Goal: Task Accomplishment & Management: Manage account settings

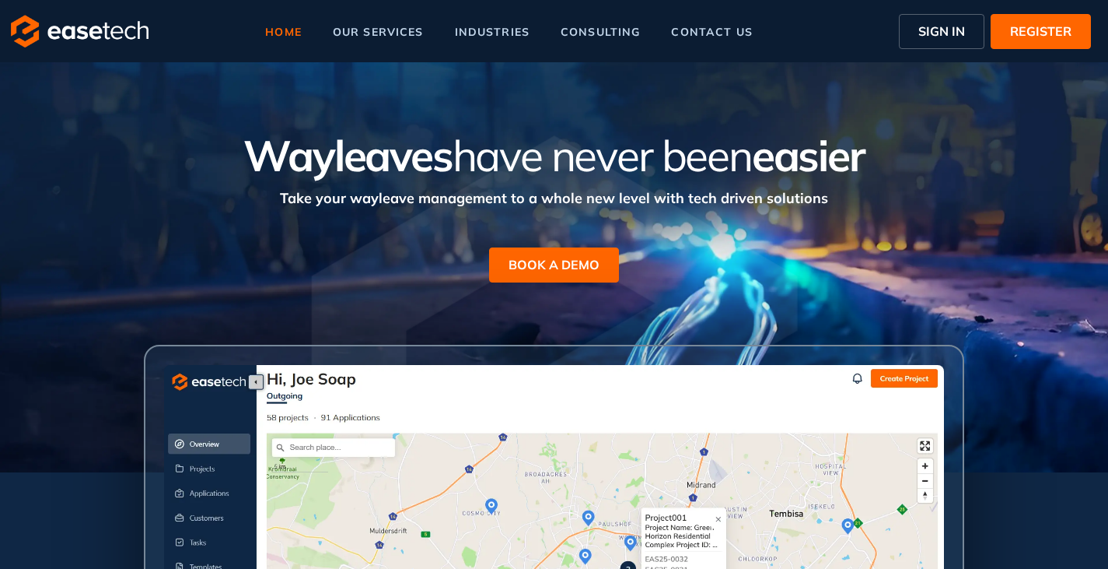
click at [948, 34] on span "SIGN IN" at bounding box center [942, 31] width 47 height 19
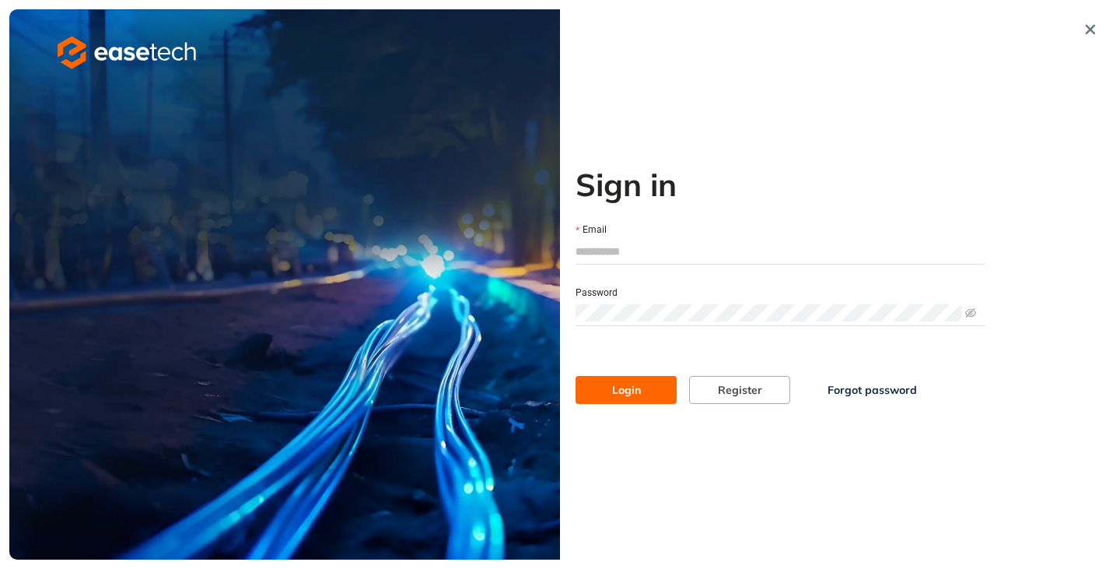
click at [646, 256] on input "Email" at bounding box center [780, 251] width 409 height 23
type input "**********"
click at [618, 392] on span "Login" at bounding box center [626, 389] width 29 height 17
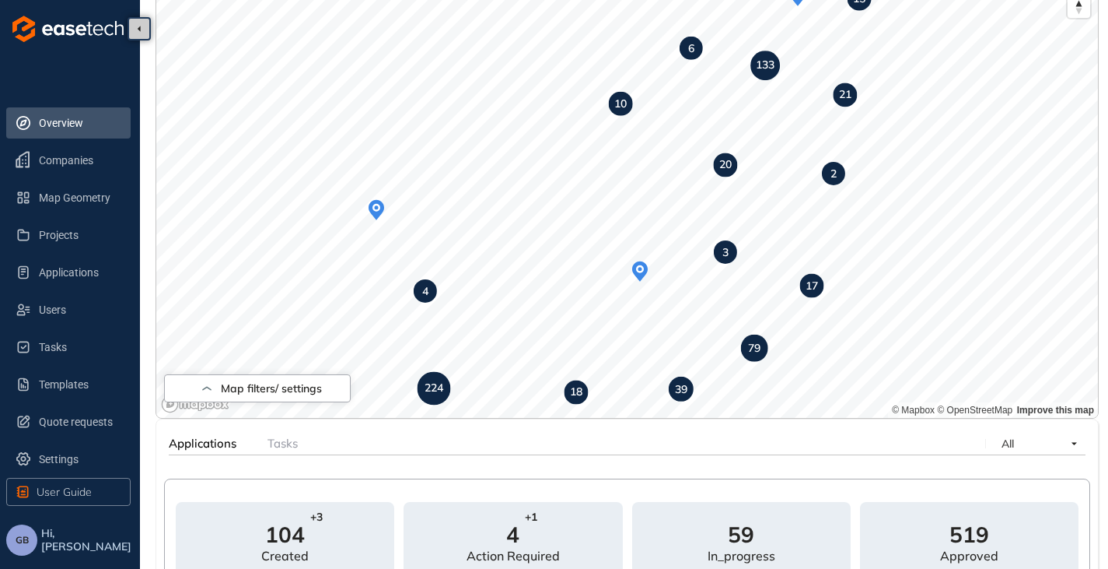
scroll to position [156, 0]
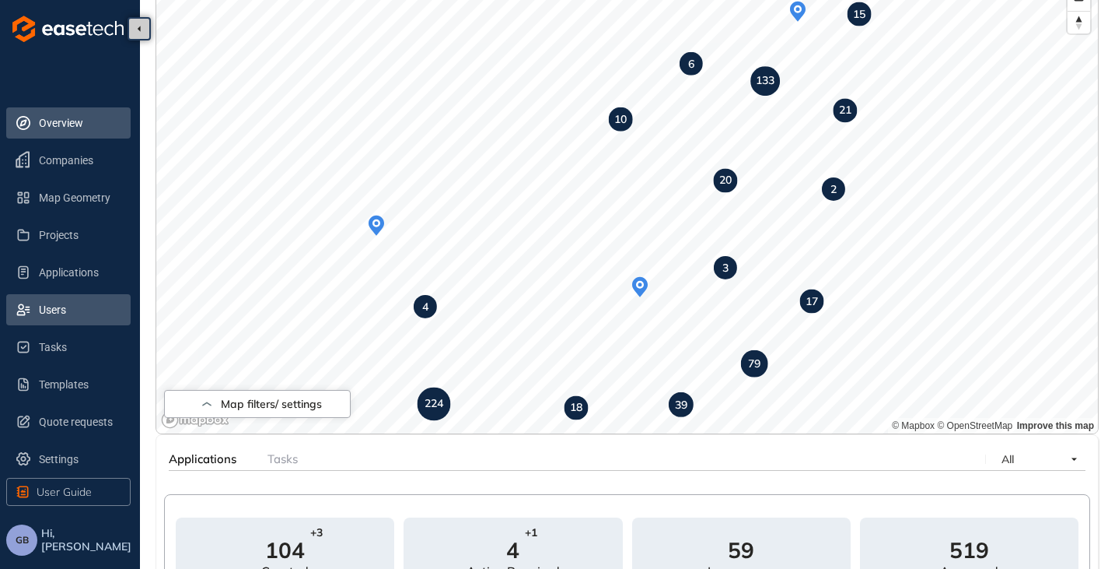
click at [59, 296] on span "Users" at bounding box center [78, 309] width 79 height 31
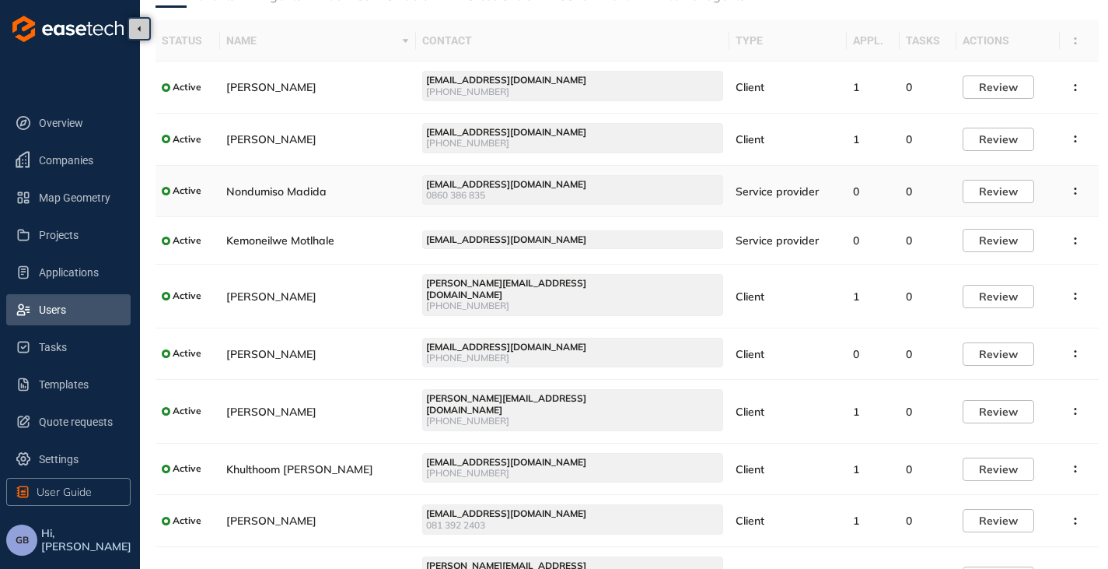
scroll to position [132, 0]
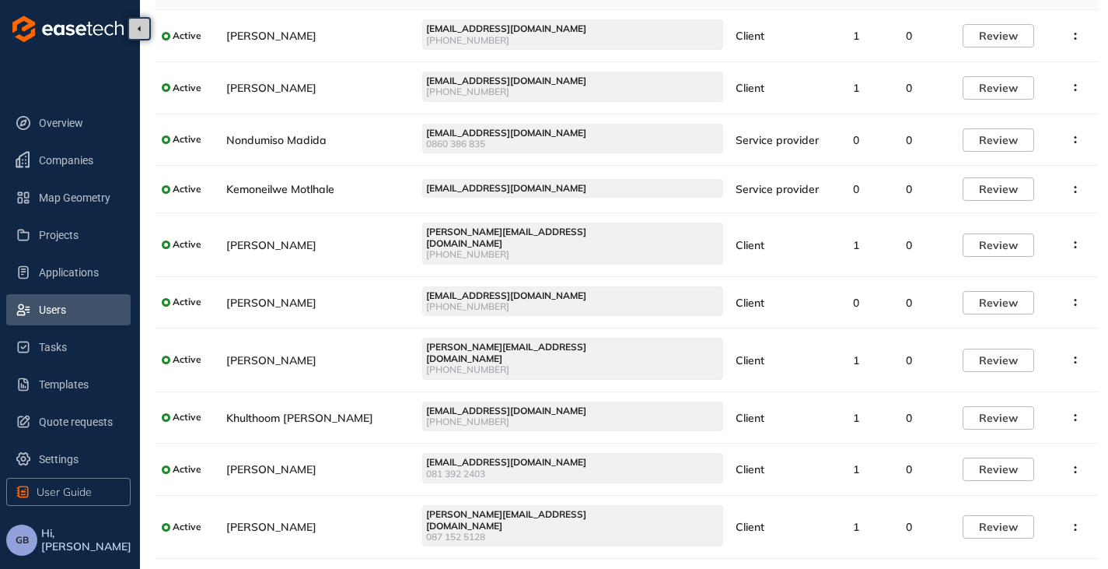
click at [1083, 568] on li at bounding box center [1086, 580] width 25 height 25
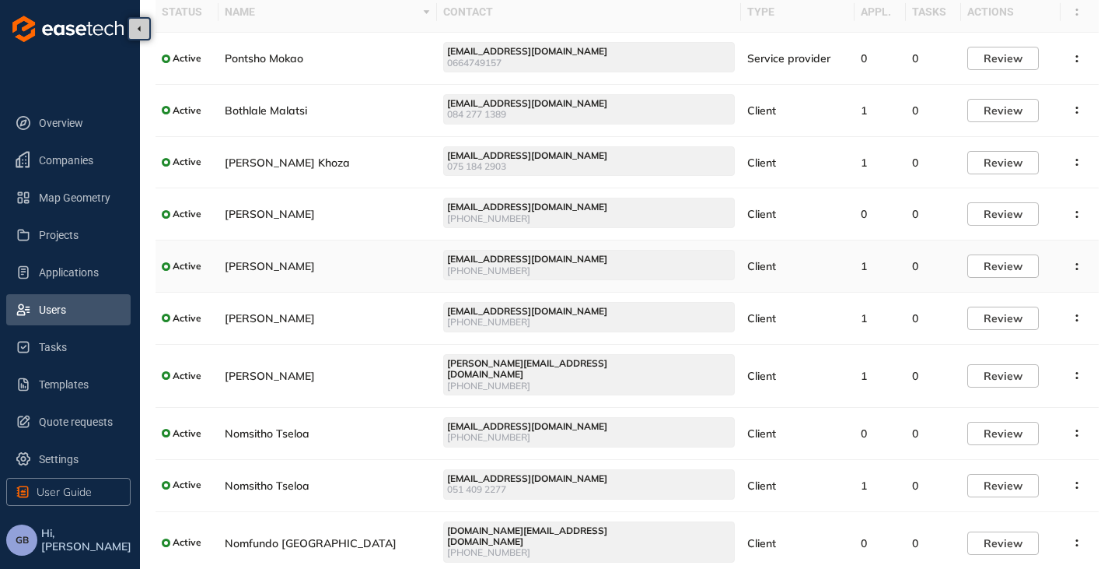
scroll to position [137, 0]
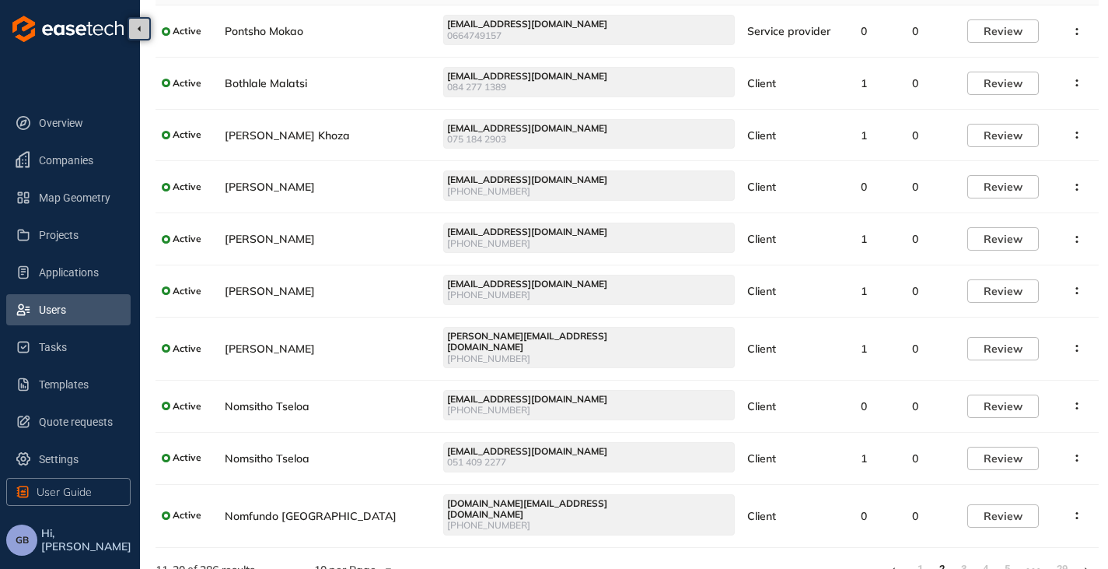
click at [1087, 566] on icon at bounding box center [1087, 569] width 4 height 7
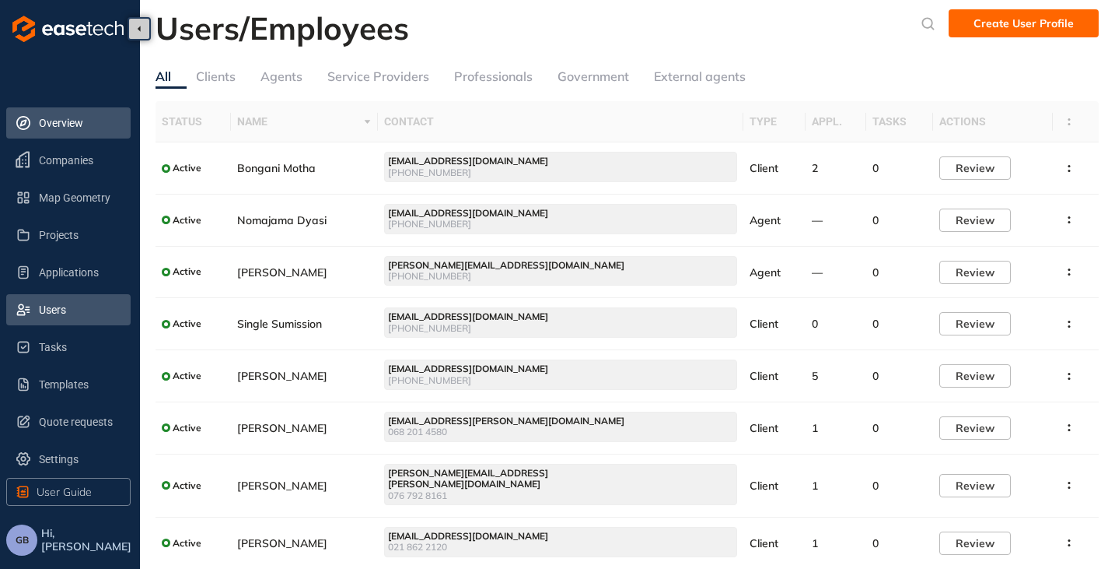
click at [44, 131] on span "Overview" at bounding box center [78, 122] width 79 height 31
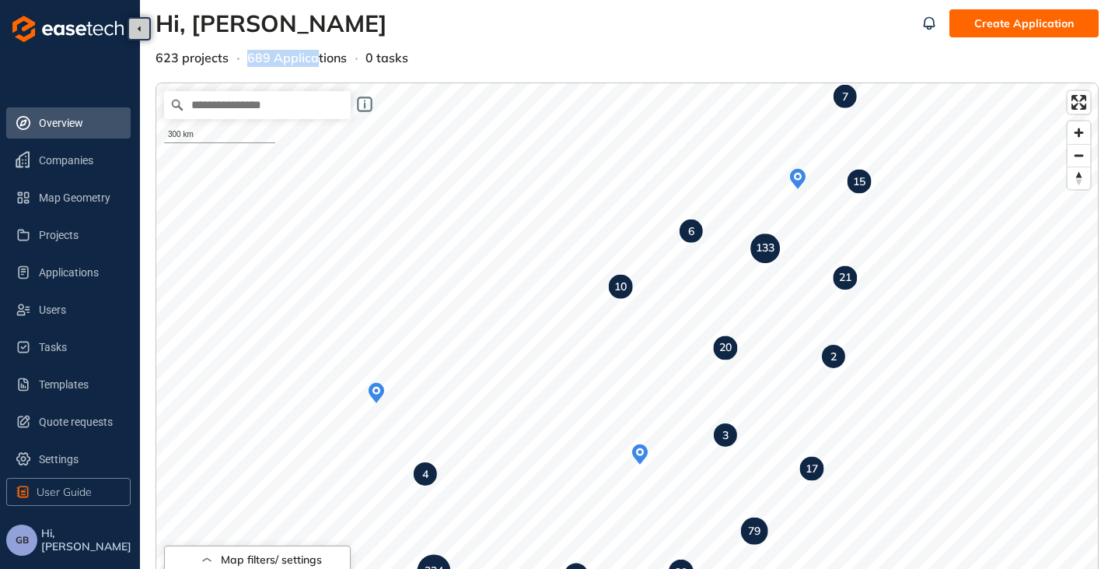
drag, startPoint x: 256, startPoint y: 55, endPoint x: 321, endPoint y: 62, distance: 65.7
click at [318, 60] on span "689 Applications" at bounding box center [297, 58] width 100 height 16
click at [507, 40] on h3 "Hi, [PERSON_NAME]" at bounding box center [536, 29] width 760 height 40
click at [84, 164] on span "Companies" at bounding box center [78, 160] width 79 height 31
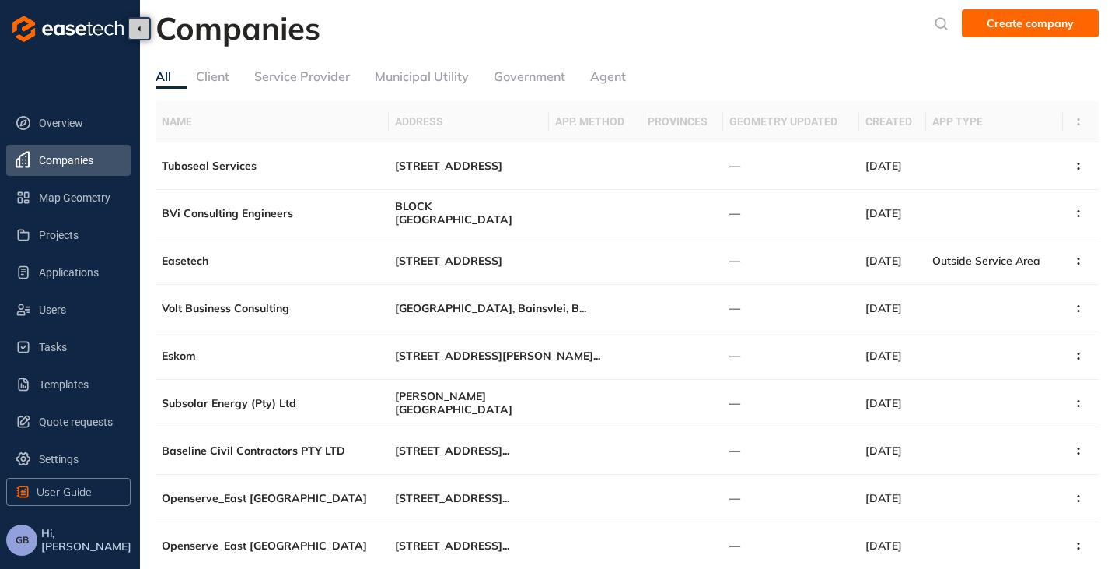
click at [219, 82] on div "Client" at bounding box center [212, 76] width 33 height 19
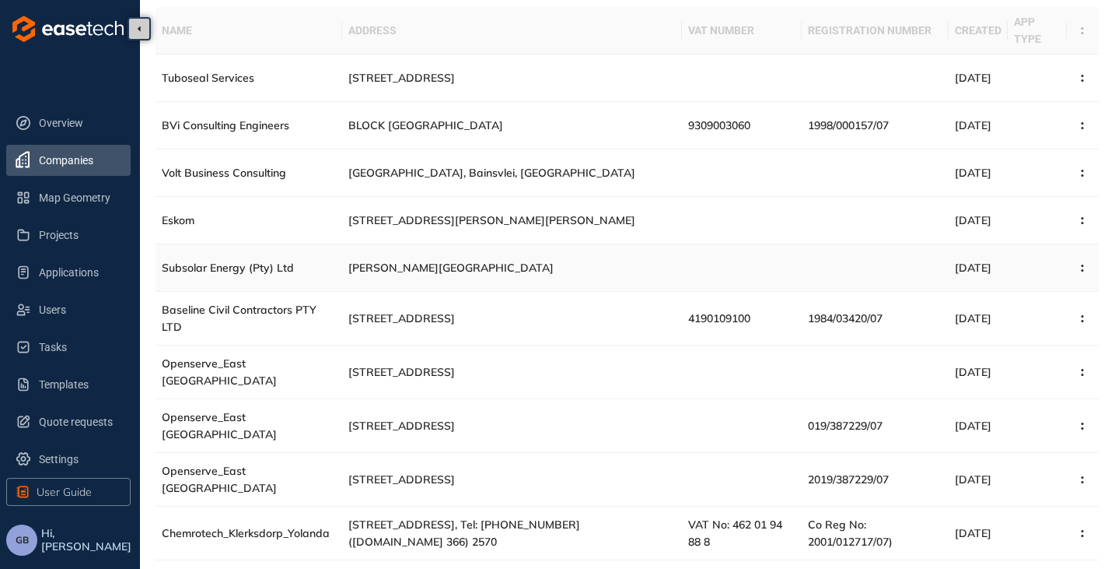
scroll to position [160, 0]
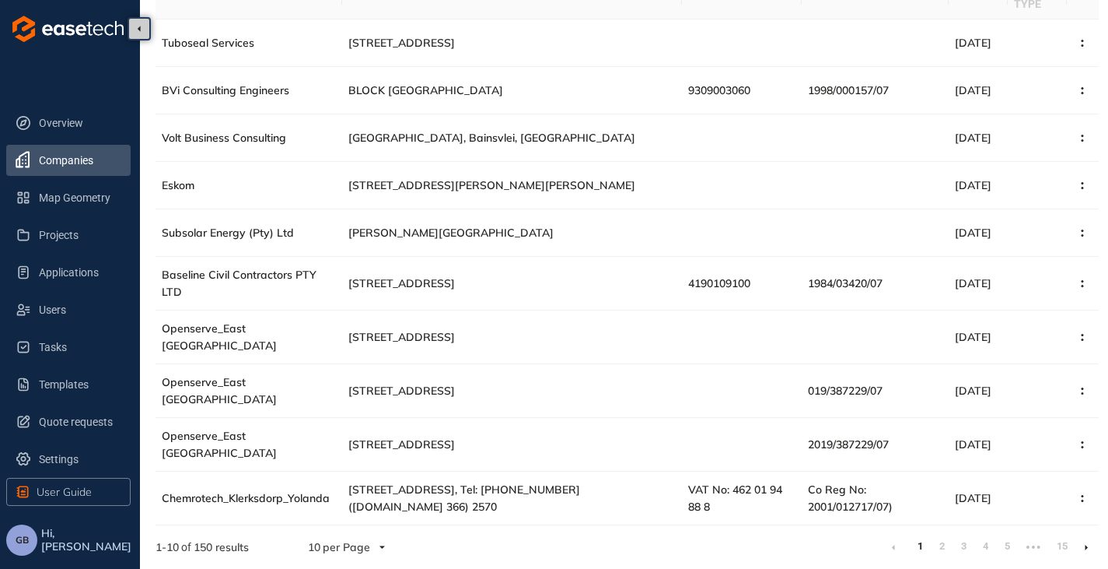
click at [1085, 549] on icon at bounding box center [1087, 547] width 4 height 7
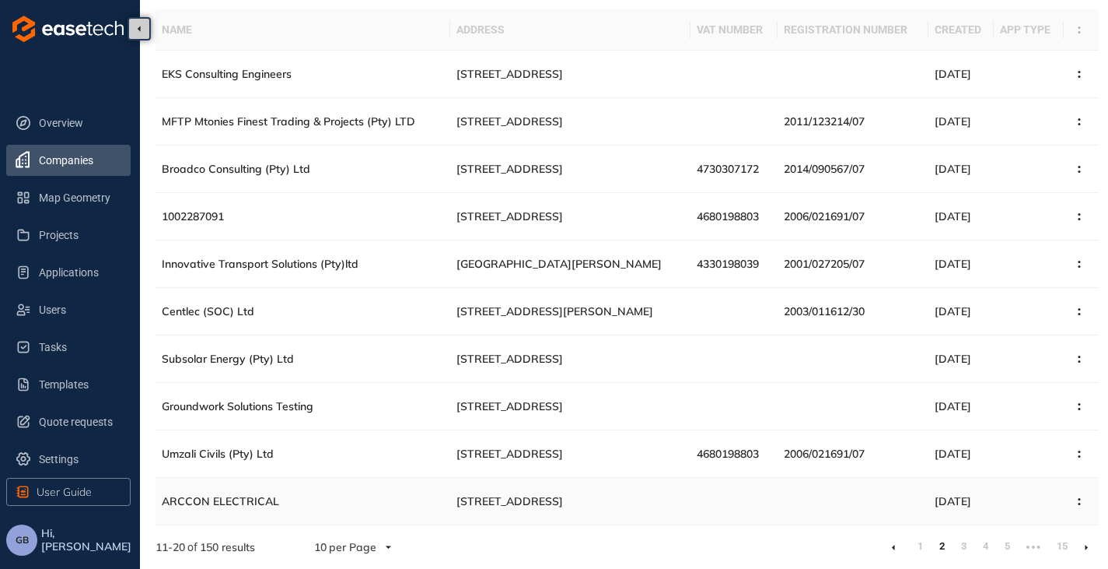
scroll to position [160, 0]
click at [70, 124] on span "Overview" at bounding box center [78, 122] width 79 height 31
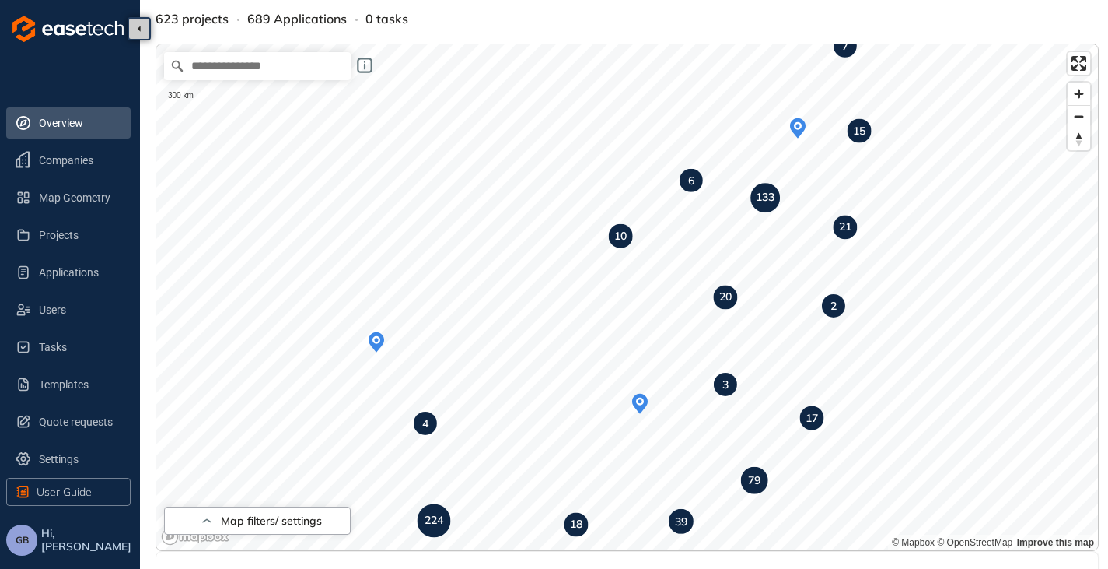
scroll to position [5, 0]
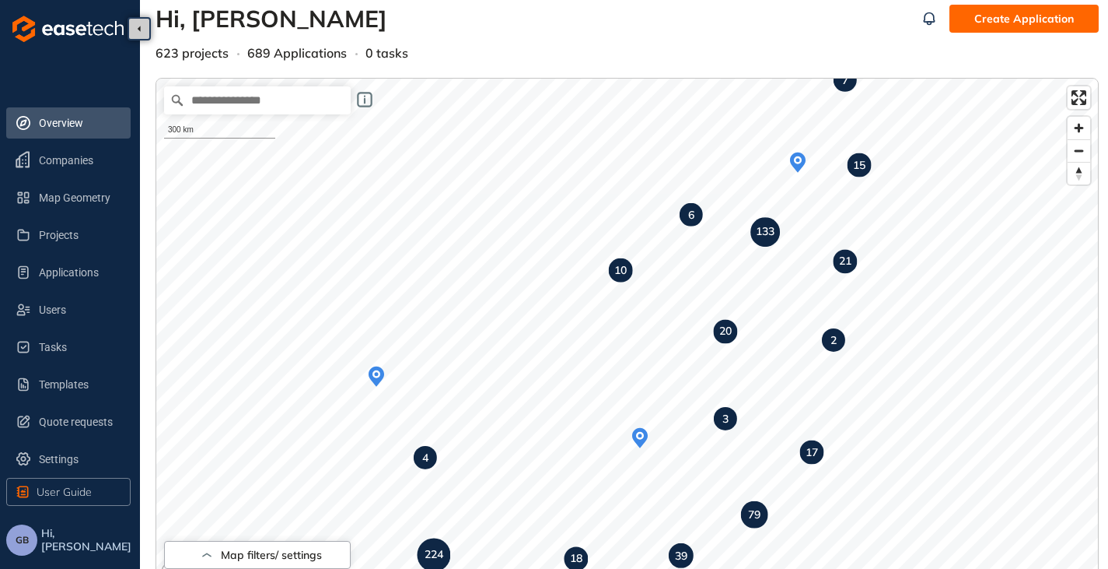
click at [20, 539] on span "GB" at bounding box center [22, 539] width 13 height 11
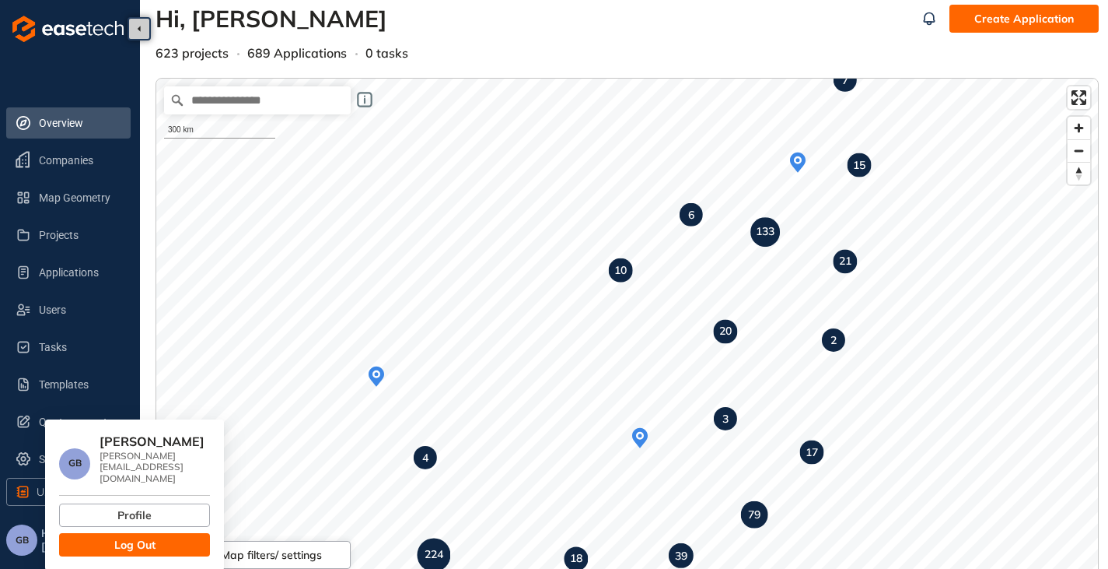
click at [114, 536] on span "Log Out" at bounding box center [134, 544] width 41 height 17
